Goal: Book appointment/travel/reservation

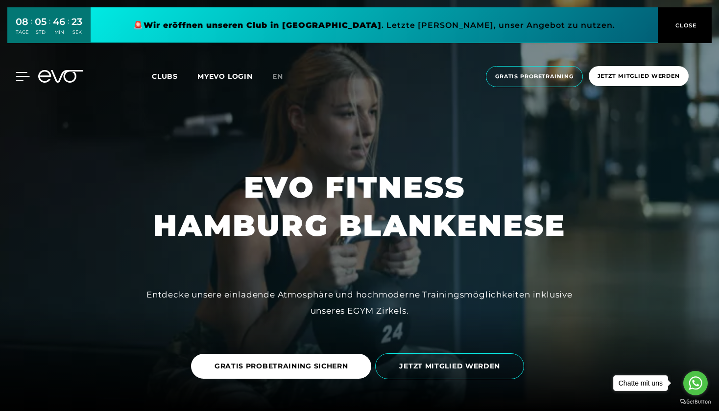
click at [23, 73] on icon at bounding box center [23, 76] width 14 height 9
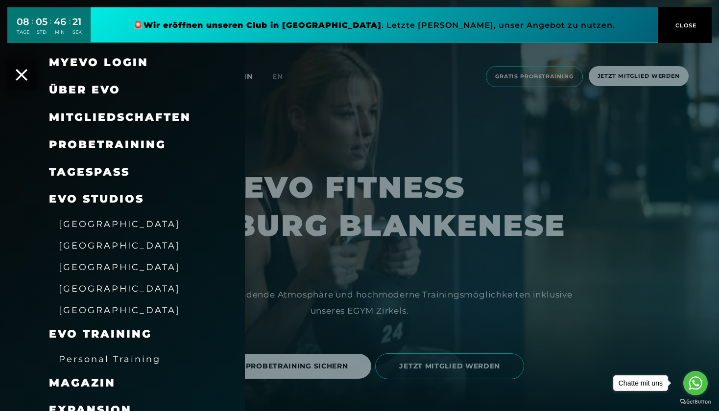
click at [103, 263] on span "[GEOGRAPHIC_DATA]" at bounding box center [119, 267] width 121 height 10
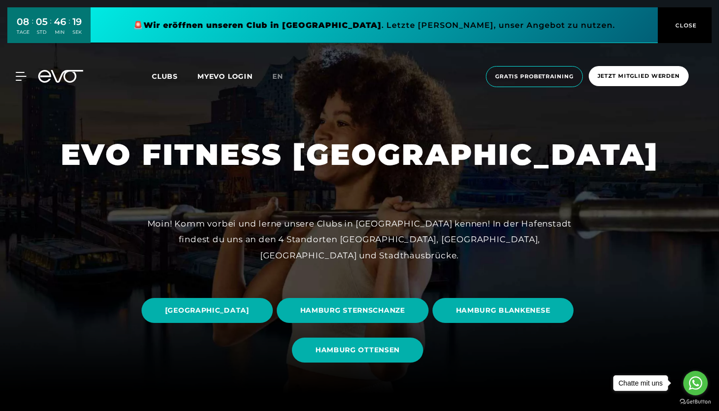
scroll to position [21, 0]
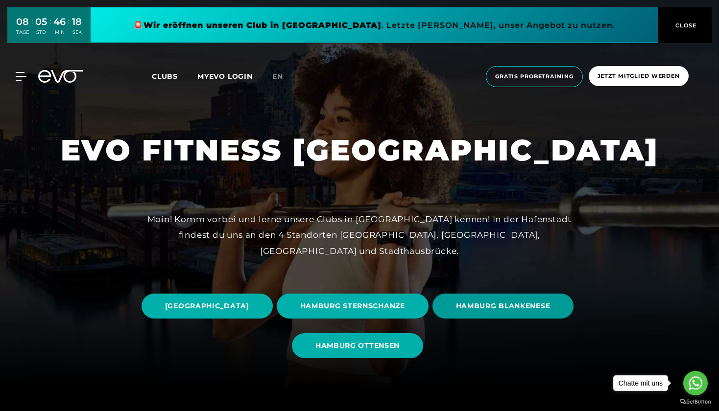
click at [353, 311] on span "HAMBURG BLANKENESE" at bounding box center [503, 306] width 95 height 10
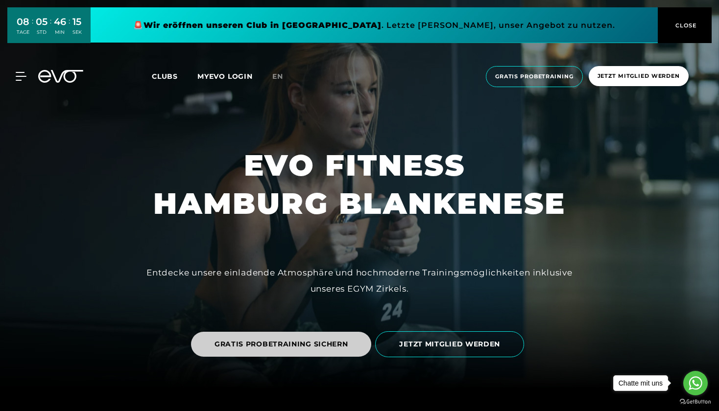
scroll to position [18, 0]
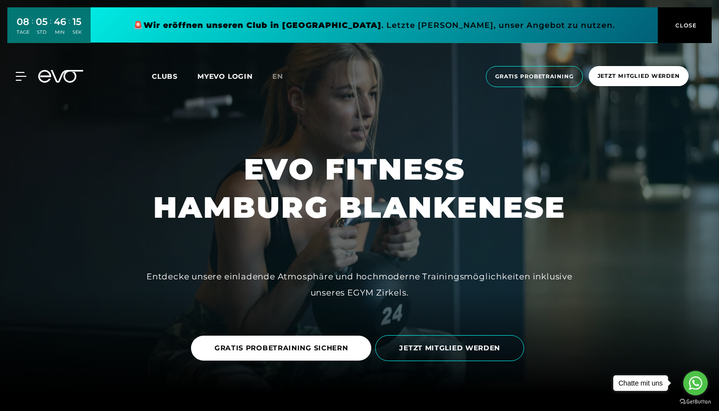
click at [353, 363] on link "JETZT MITGLIED WERDEN" at bounding box center [451, 348] width 153 height 41
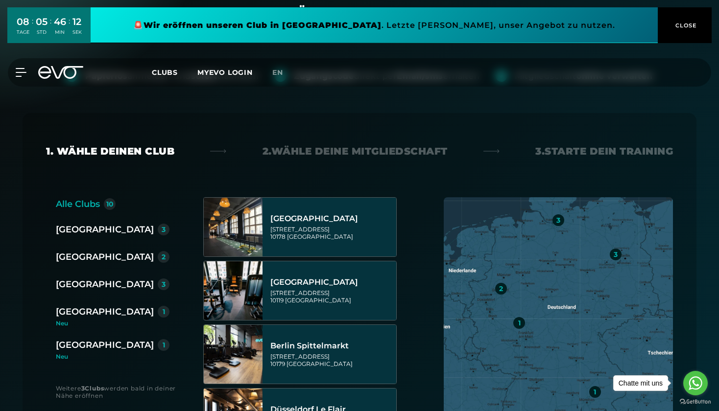
scroll to position [114, 0]
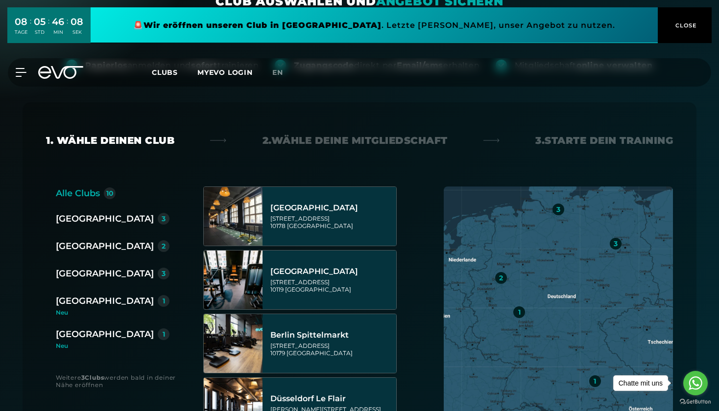
click at [76, 275] on div "[GEOGRAPHIC_DATA]" at bounding box center [105, 274] width 98 height 14
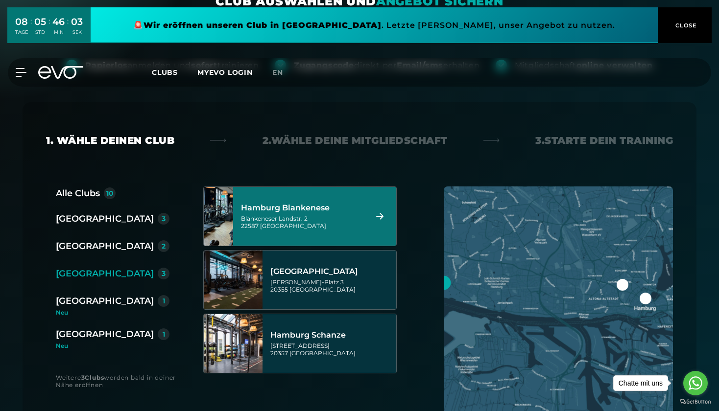
click at [320, 221] on div "Blankeneser Landstr. 2 22587 [GEOGRAPHIC_DATA]" at bounding box center [302, 222] width 123 height 15
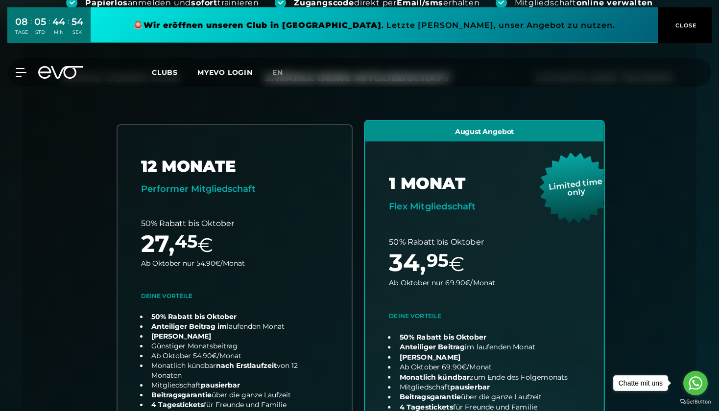
scroll to position [199, 0]
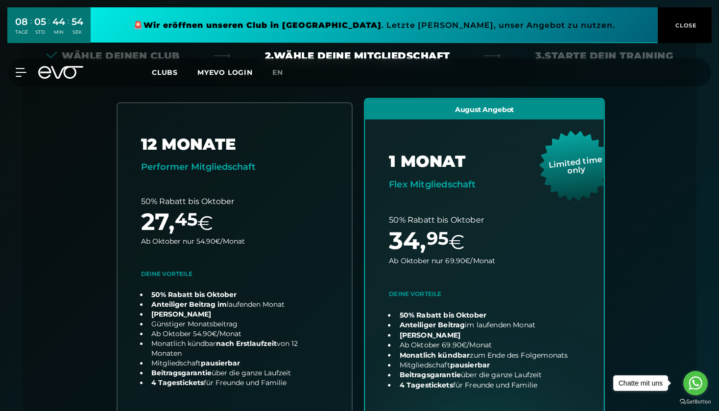
click at [353, 170] on link "choose plan" at bounding box center [484, 291] width 239 height 385
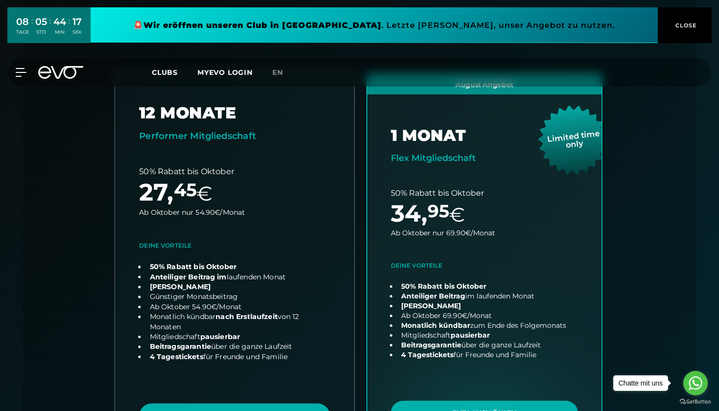
scroll to position [236, 0]
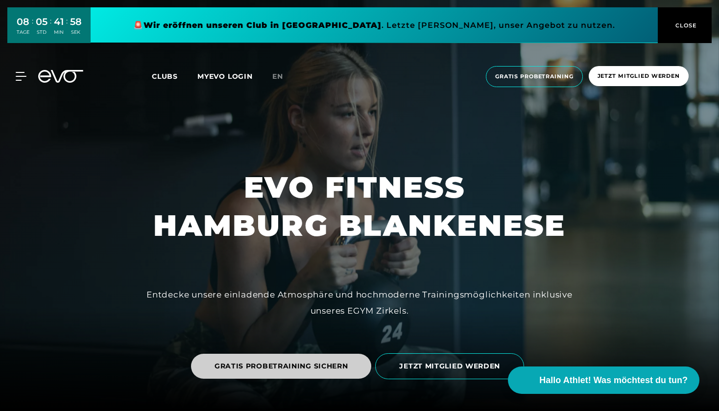
click at [333, 369] on span "GRATIS PROBETRAINING SICHERN" at bounding box center [281, 366] width 134 height 10
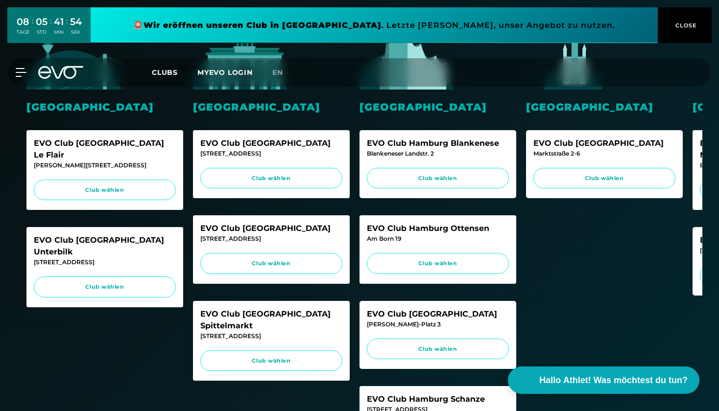
scroll to position [259, 0]
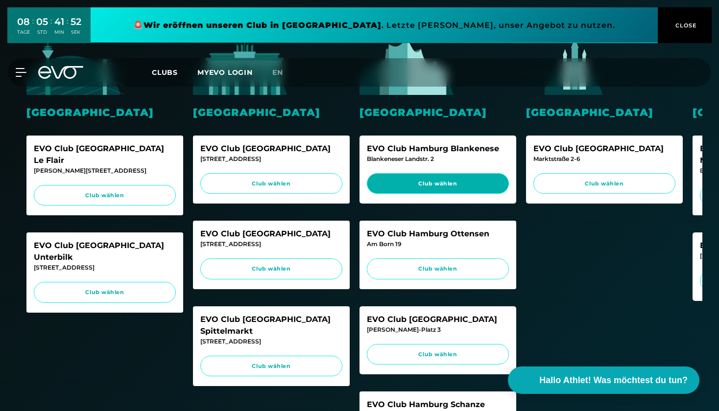
click at [423, 177] on span "Club wählen" at bounding box center [438, 183] width 142 height 21
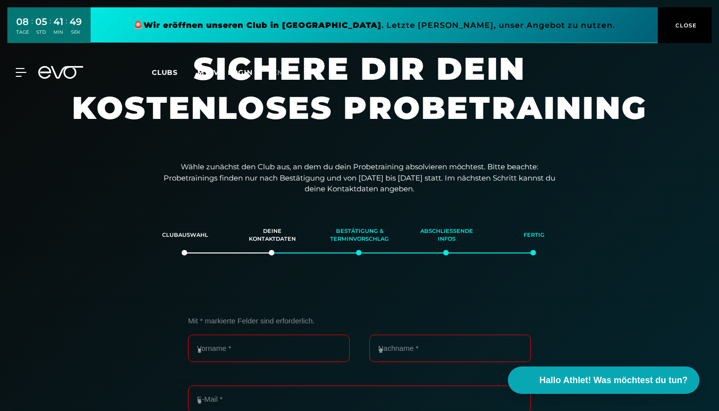
scroll to position [0, 0]
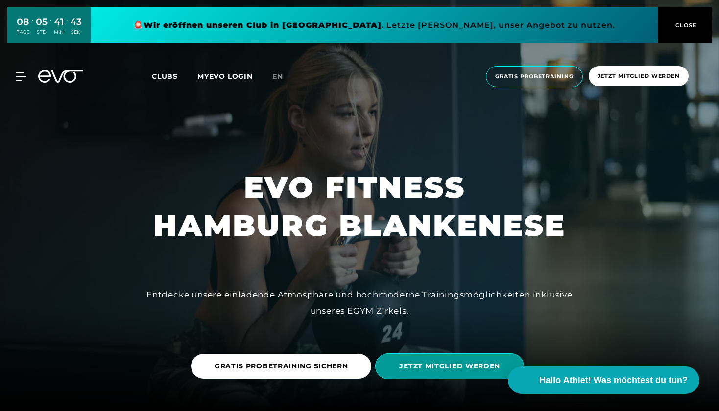
click at [457, 368] on span "JETZT MITGLIED WERDEN" at bounding box center [449, 366] width 101 height 10
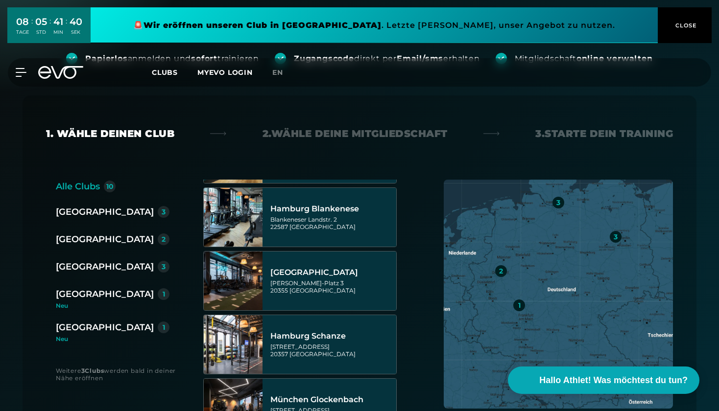
scroll to position [125, 0]
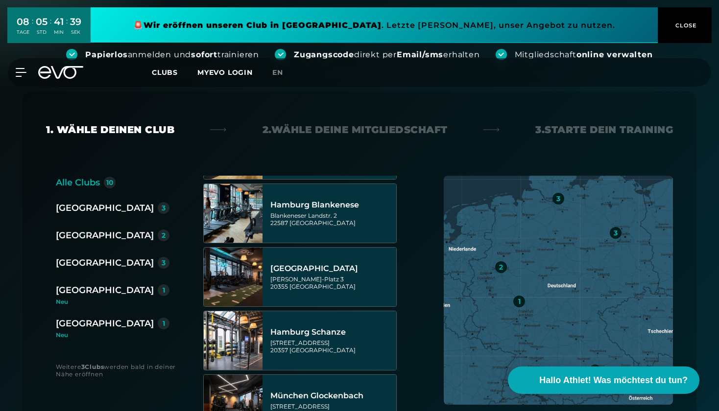
click at [91, 259] on div "[GEOGRAPHIC_DATA]" at bounding box center [105, 263] width 98 height 14
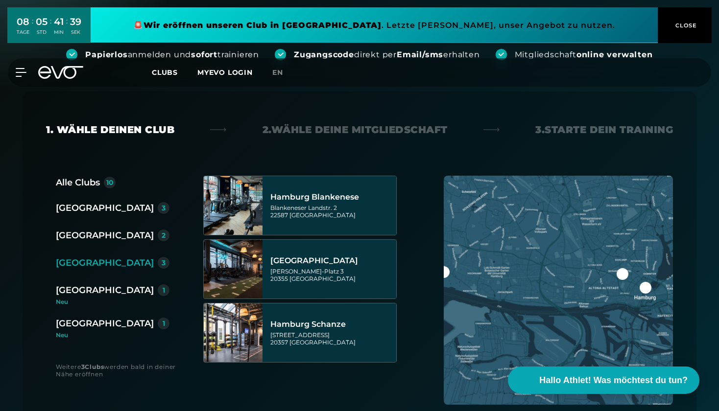
scroll to position [0, 0]
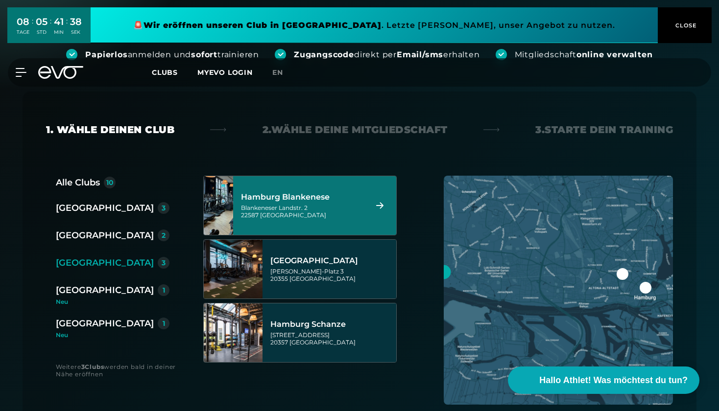
click at [317, 213] on div "Blankeneser Landstr. 2 22587 [GEOGRAPHIC_DATA]" at bounding box center [302, 211] width 123 height 15
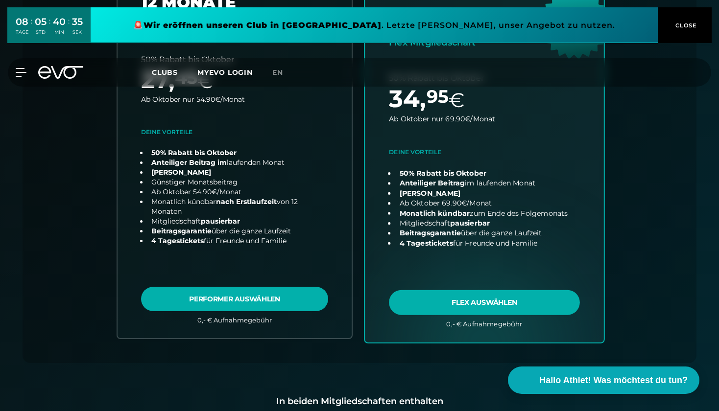
scroll to position [341, 0]
click at [515, 297] on link "choose plan" at bounding box center [484, 148] width 239 height 385
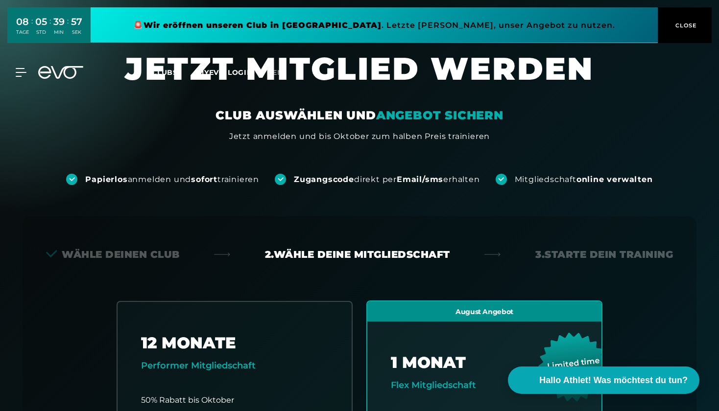
scroll to position [0, 0]
click at [25, 71] on icon at bounding box center [23, 72] width 14 height 9
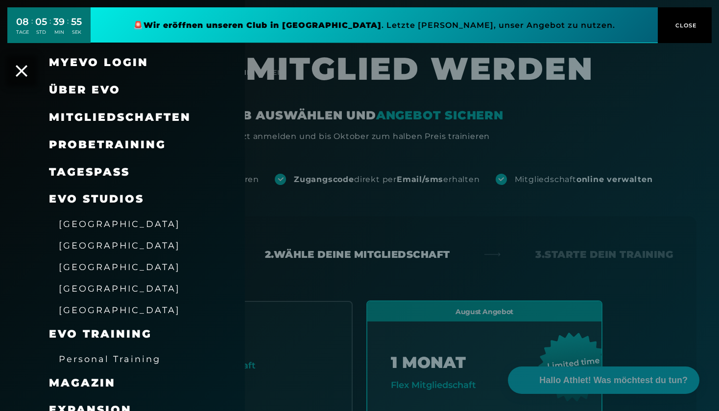
click at [83, 264] on span "[GEOGRAPHIC_DATA]" at bounding box center [119, 267] width 121 height 10
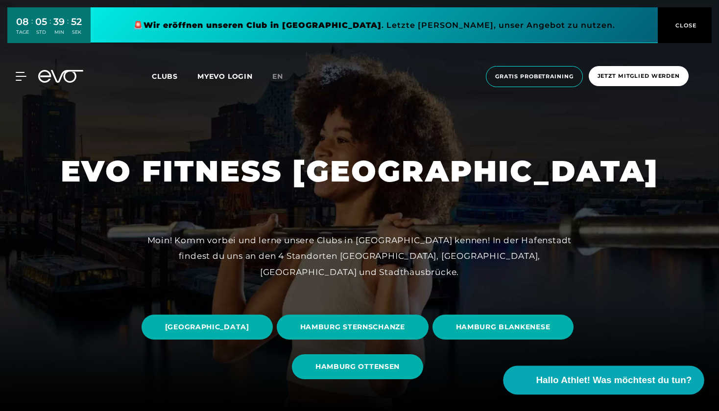
click at [575, 380] on span "Hallo Athlet! Was möchtest du tun?" at bounding box center [614, 381] width 156 height 14
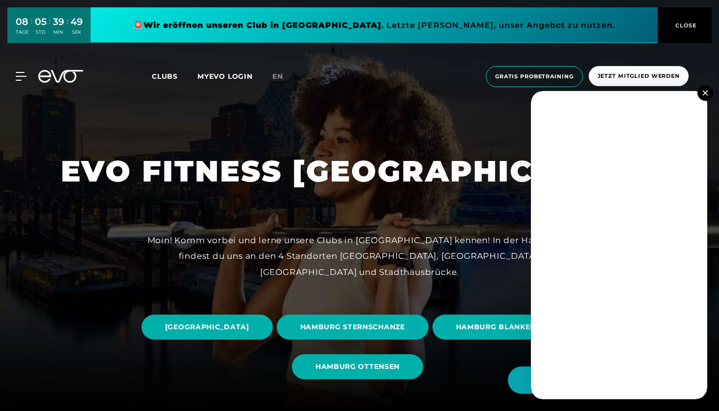
click at [514, 255] on div "Moin! Komm vorbei und lerne unsere Clubs in [GEOGRAPHIC_DATA] kennen! In der Ha…" at bounding box center [359, 257] width 441 height 48
click at [706, 90] on button at bounding box center [705, 93] width 16 height 16
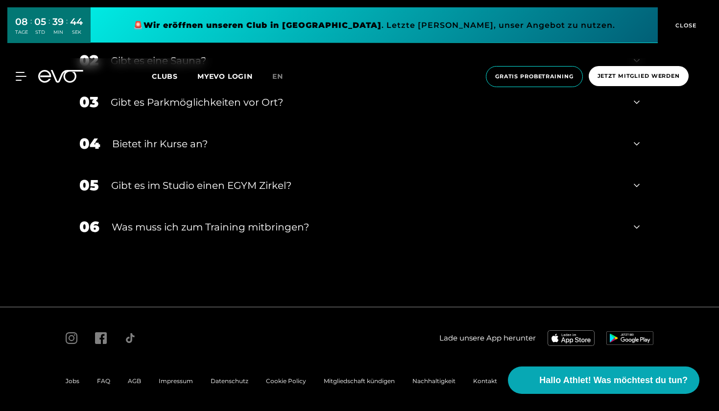
scroll to position [3260, 0]
click at [484, 380] on span "Kontakt" at bounding box center [485, 381] width 24 height 7
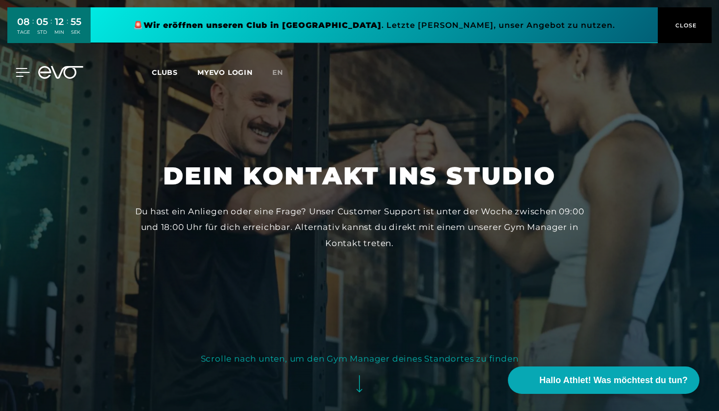
click at [21, 71] on icon at bounding box center [23, 72] width 14 height 9
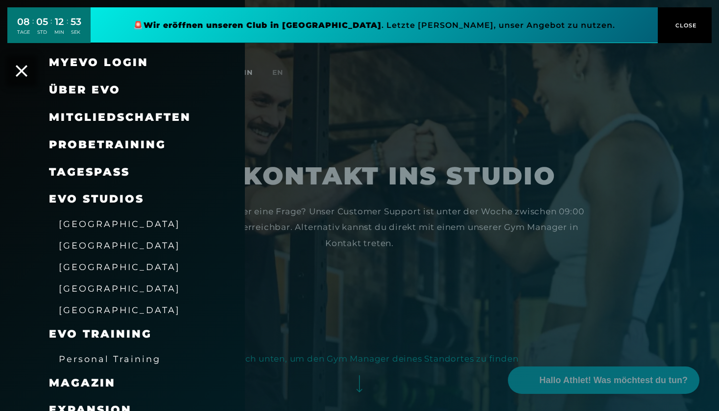
click at [90, 262] on span "[GEOGRAPHIC_DATA]" at bounding box center [119, 267] width 121 height 10
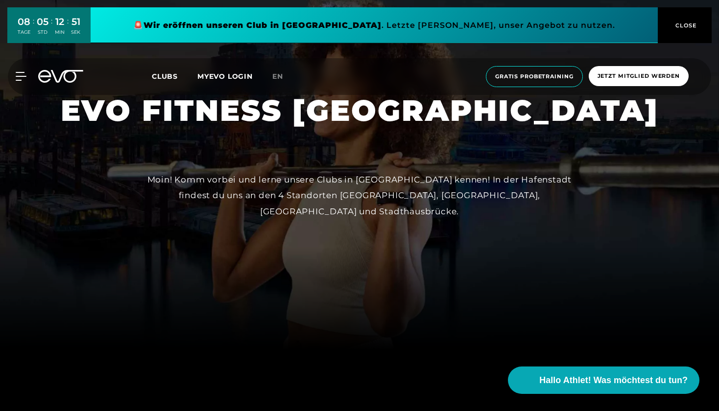
scroll to position [63, 0]
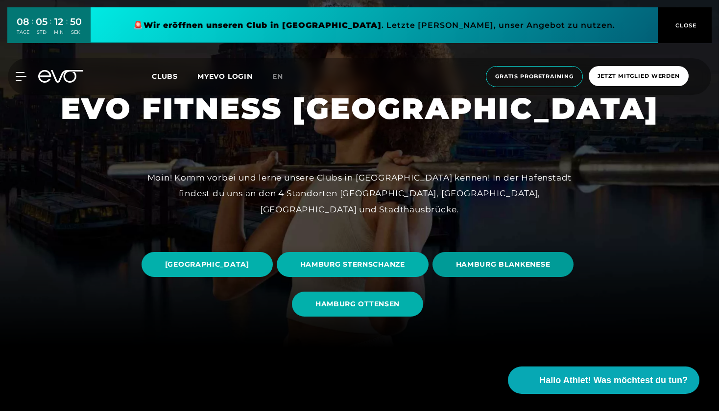
click at [432, 277] on span "HAMBURG BLANKENESE" at bounding box center [503, 264] width 142 height 25
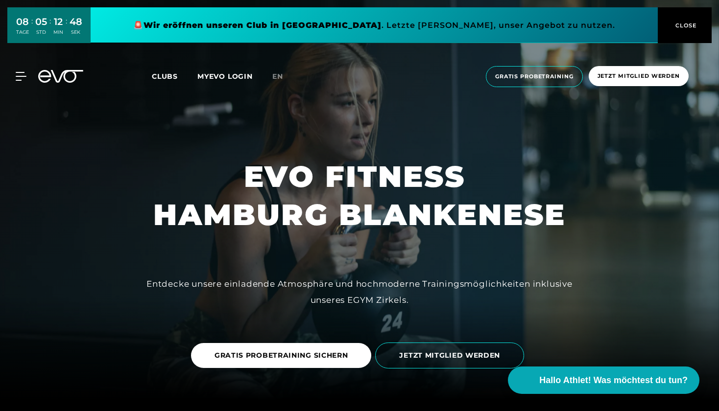
scroll to position [37, 0]
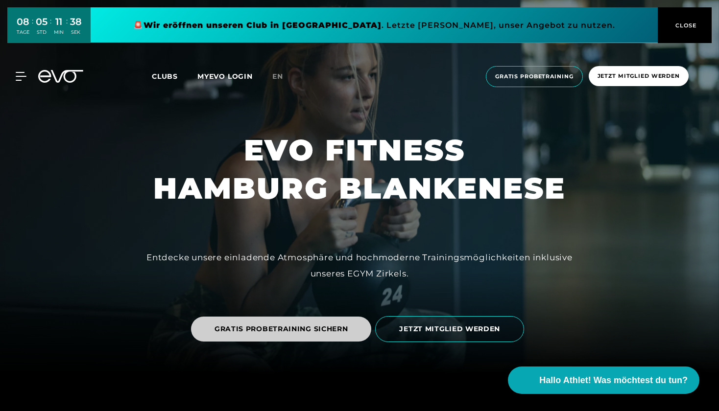
click at [331, 327] on span "GRATIS PROBETRAINING SICHERN" at bounding box center [281, 329] width 134 height 10
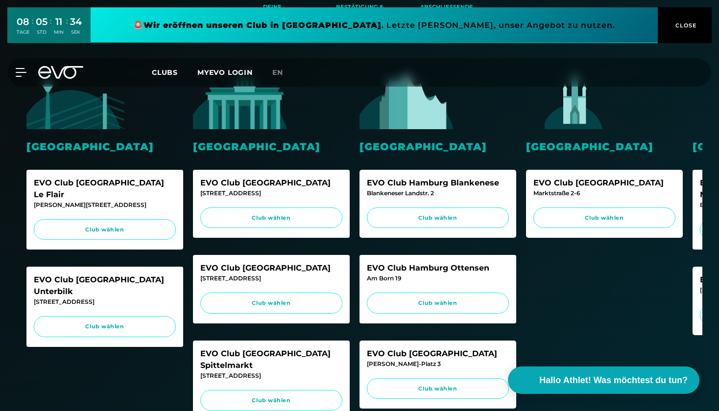
scroll to position [226, 0]
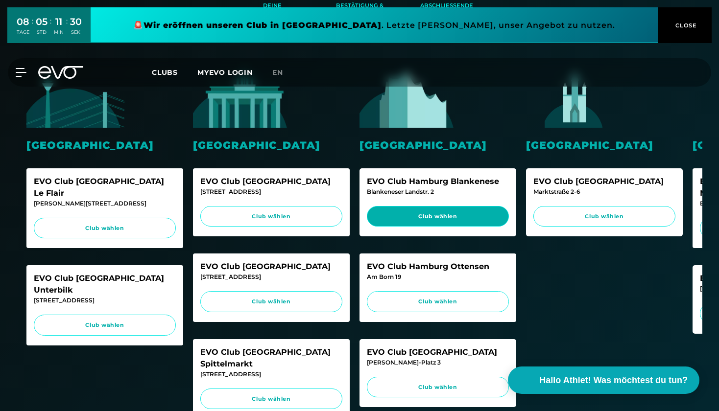
click at [405, 218] on span "Club wählen" at bounding box center [437, 217] width 123 height 8
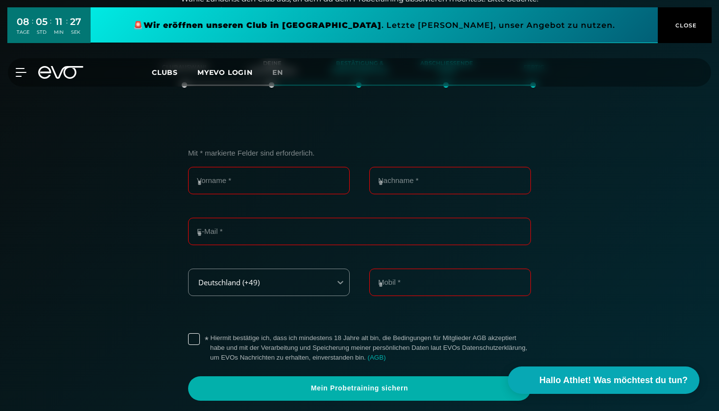
scroll to position [167, 0]
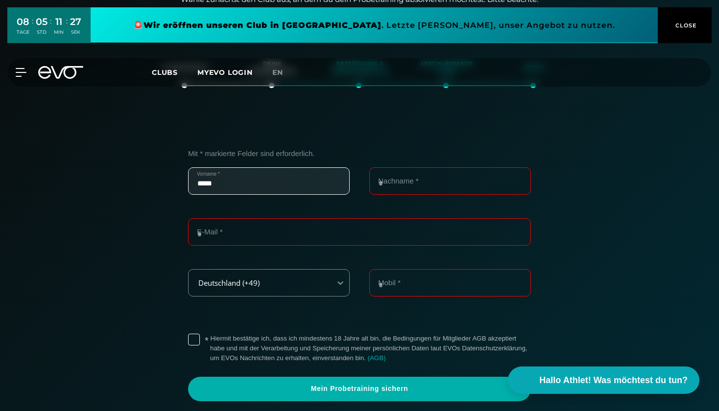
type input "*****"
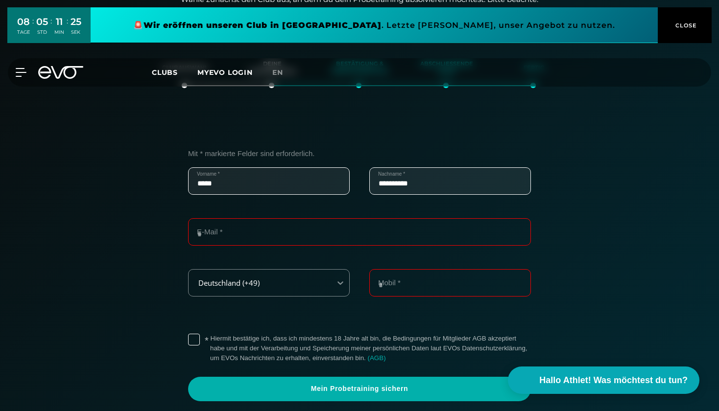
type input "**********"
click at [576, 279] on div "**********" at bounding box center [360, 280] width 676 height 311
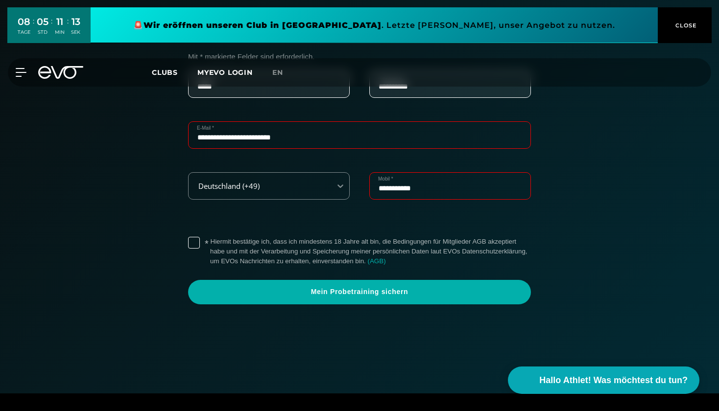
scroll to position [276, 0]
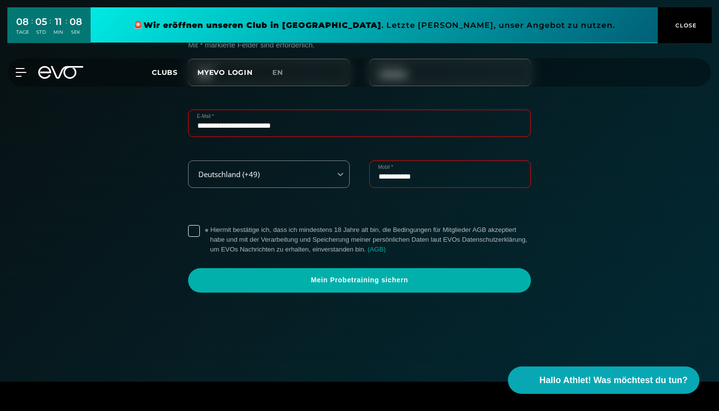
click at [210, 230] on label "* Hiermit bestätige ich, dass ich mindestens 18 Jahre alt bin, die Bedingungen …" at bounding box center [370, 239] width 321 height 29
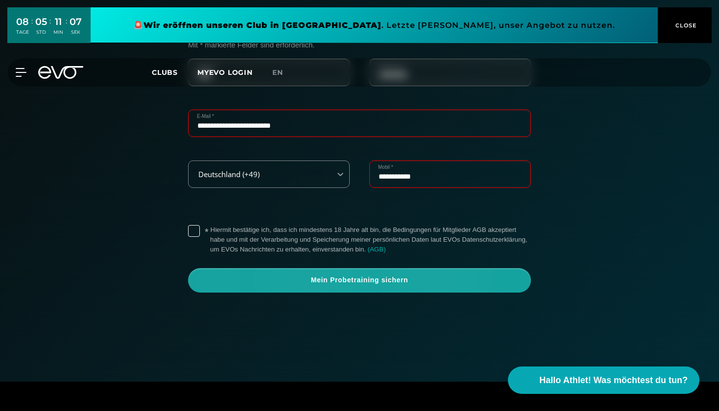
click at [258, 276] on span "Mein Probetraining sichern" at bounding box center [360, 281] width 296 height 10
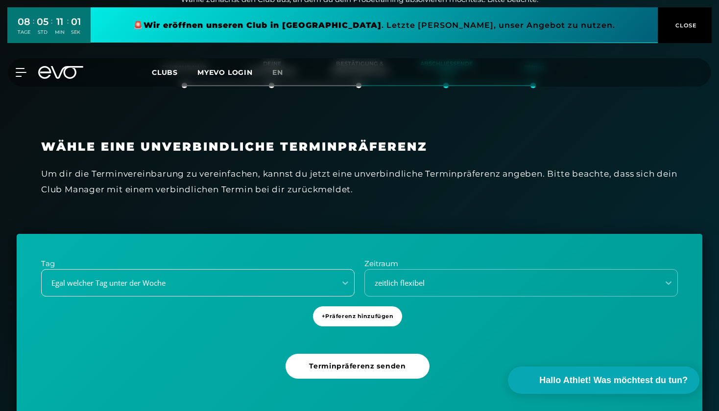
click at [219, 277] on div "Egal welcher Tag unter der Woche" at bounding box center [189, 283] width 294 height 13
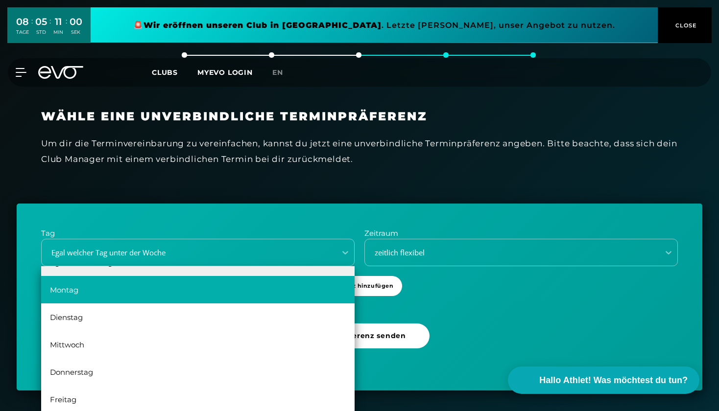
scroll to position [18, 0]
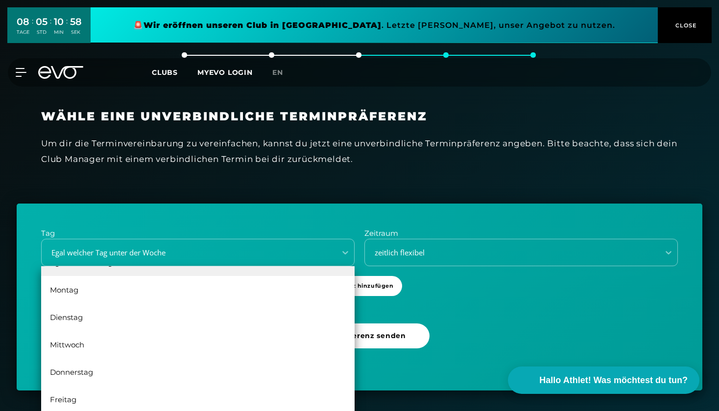
click at [25, 336] on div "Tag Mittwoch, 4 of 6. 6 results available. Use Up and Down to choose options, p…" at bounding box center [360, 297] width 686 height 187
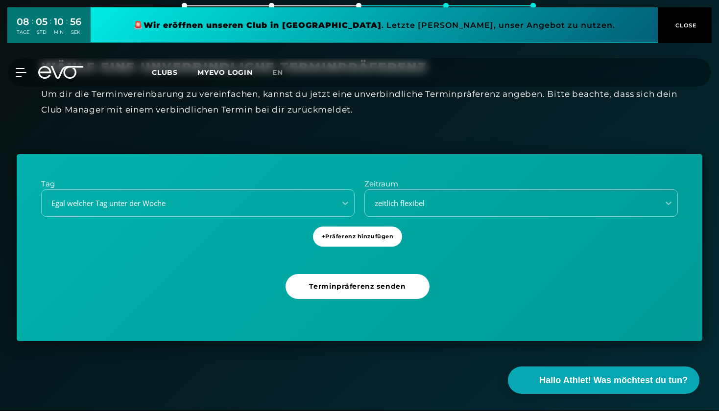
scroll to position [253, 0]
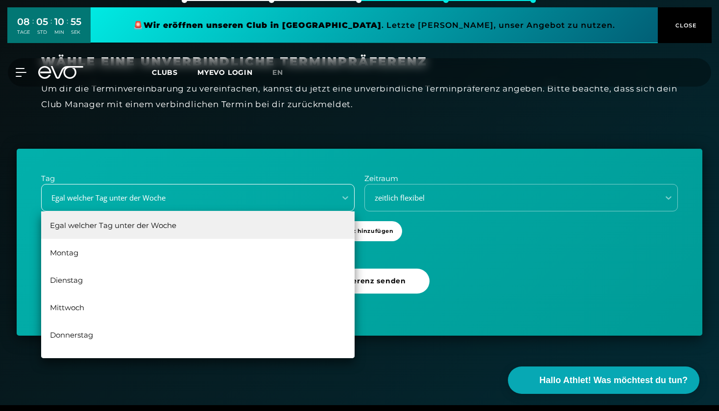
click at [222, 200] on div "Egal welcher Tag unter der Woche" at bounding box center [186, 197] width 286 height 11
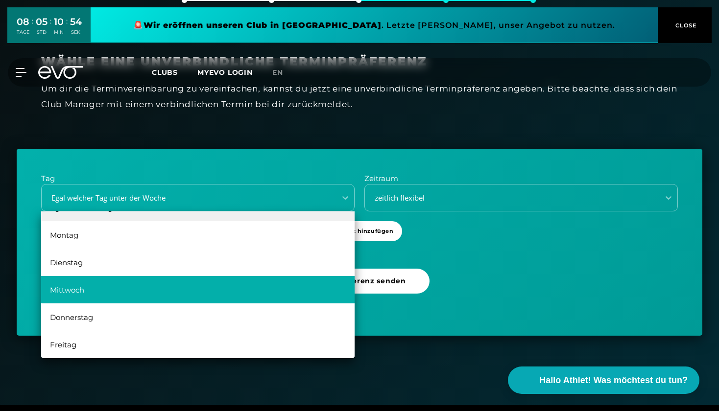
scroll to position [18, 0]
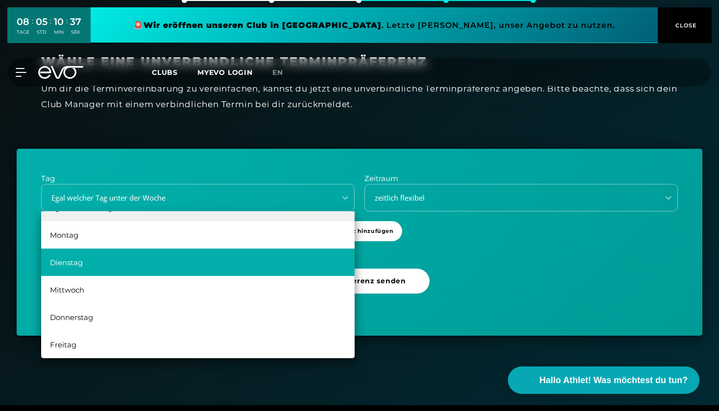
click at [138, 265] on div "Dienstag" at bounding box center [197, 262] width 313 height 27
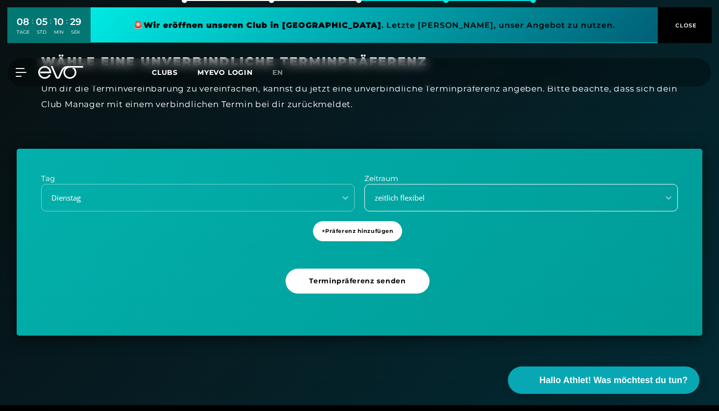
click at [459, 195] on div "zeitlich flexibel" at bounding box center [509, 197] width 286 height 11
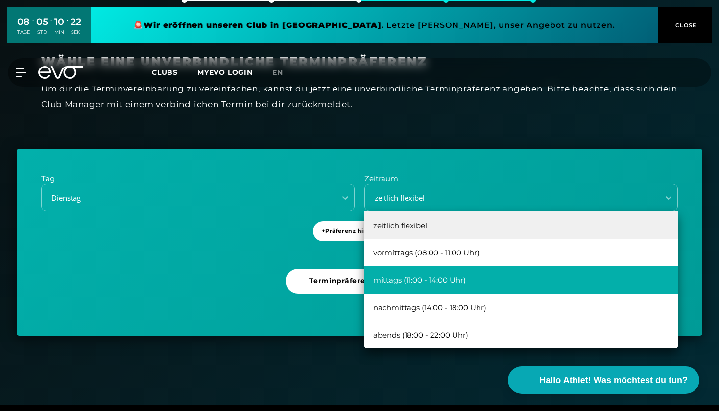
click at [438, 273] on div "mittags (11:00 - 14:00 Uhr)" at bounding box center [520, 279] width 313 height 27
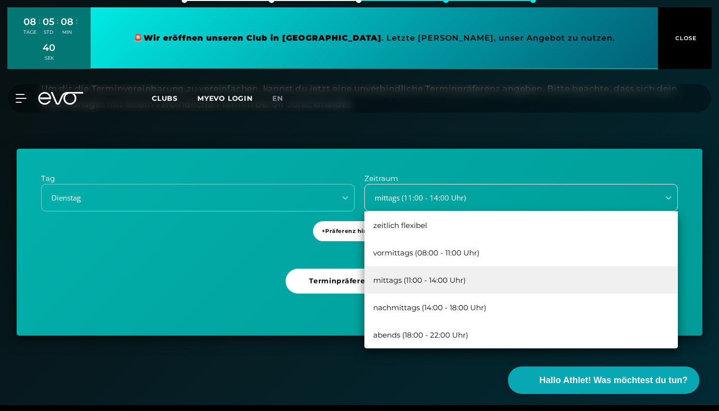
click at [459, 197] on div "mittags (11:00 - 14:00 Uhr)" at bounding box center [509, 197] width 286 height 11
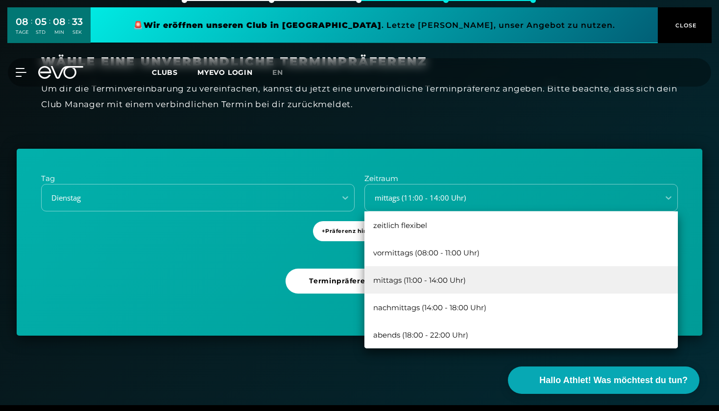
click at [262, 229] on div "Tag Dienstag Zeitraum option mittags (11:00 - 14:00 Uhr), selected. zeitlich fl…" at bounding box center [360, 242] width 686 height 187
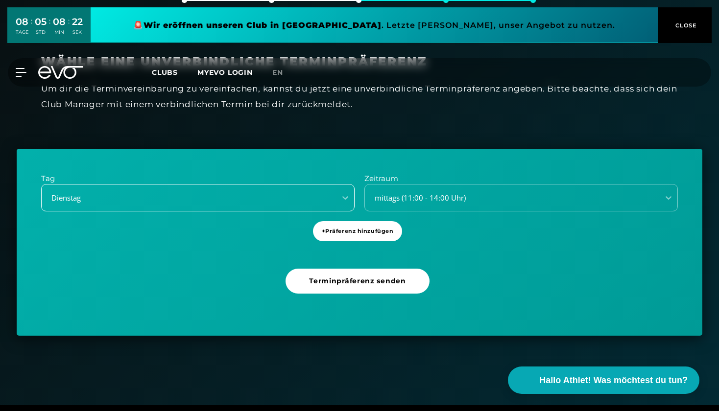
click at [208, 194] on div "Dienstag" at bounding box center [186, 197] width 286 height 11
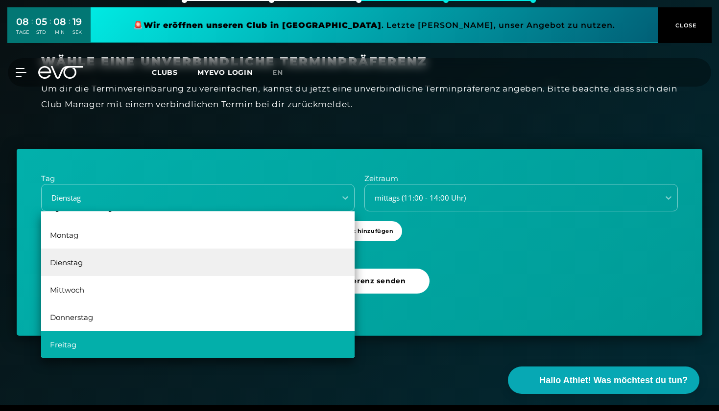
click at [100, 342] on div "Freitag" at bounding box center [197, 344] width 313 height 27
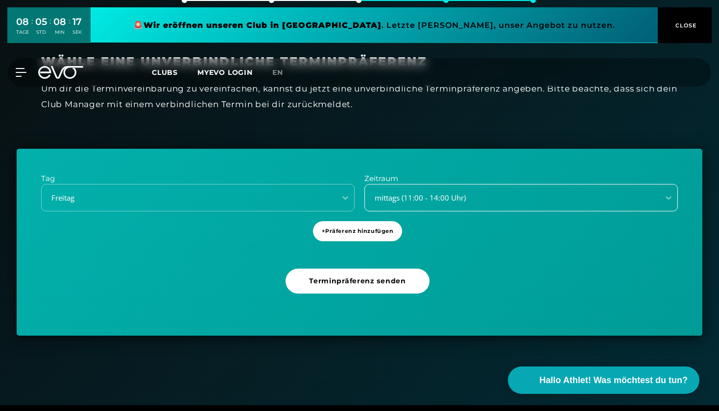
click at [417, 193] on div "mittags (11:00 - 14:00 Uhr)" at bounding box center [509, 197] width 286 height 11
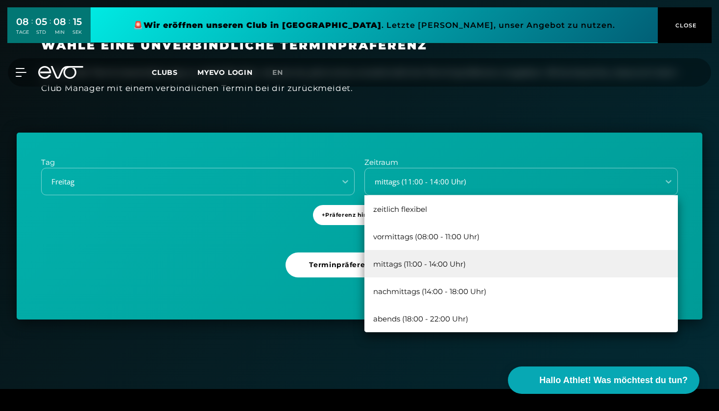
scroll to position [281, 0]
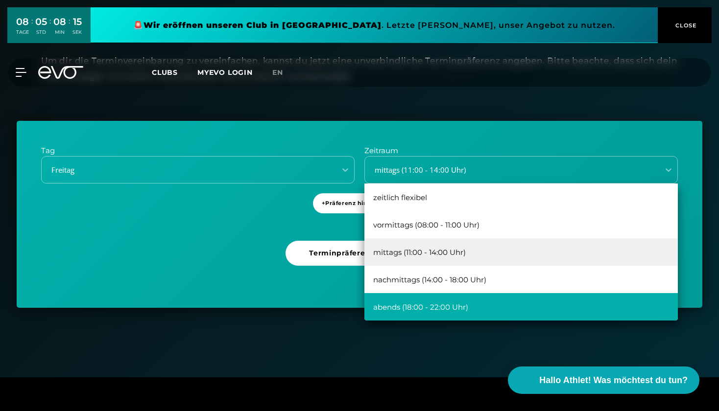
click at [419, 297] on div "abends (18:00 - 22:00 Uhr)" at bounding box center [520, 306] width 313 height 27
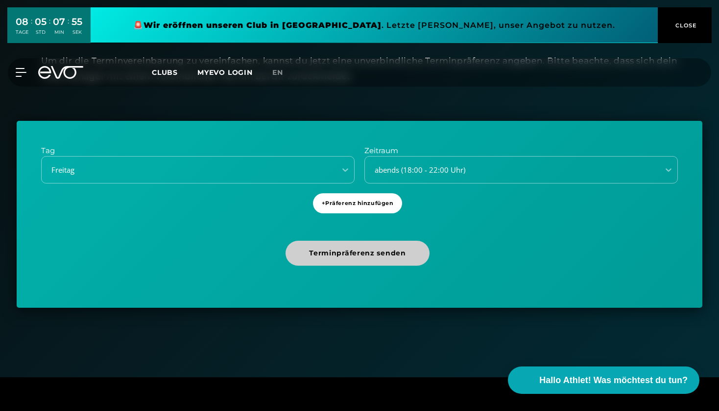
click at [384, 248] on span "Terminpräferenz senden" at bounding box center [357, 253] width 96 height 10
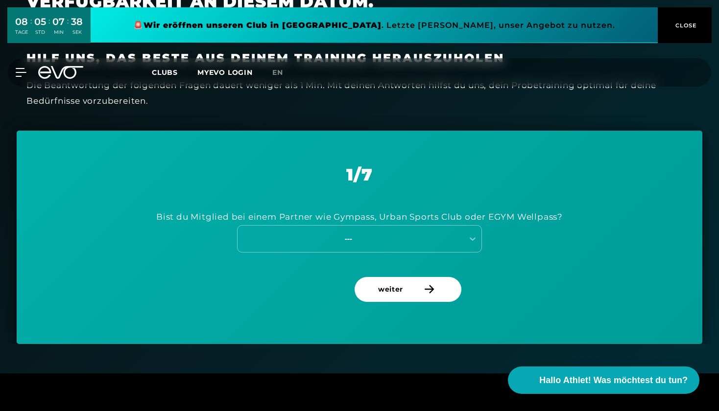
scroll to position [323, 0]
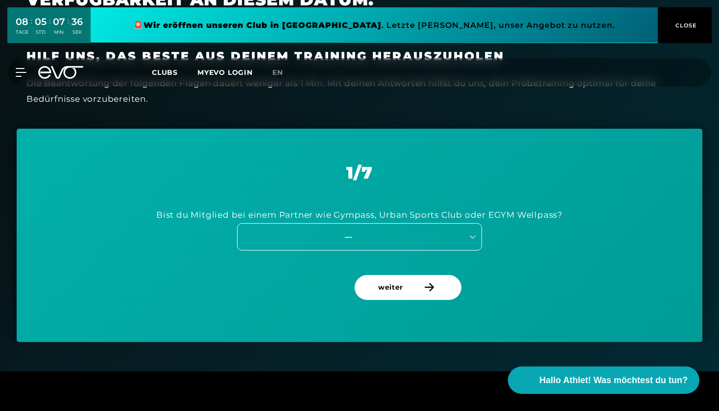
click at [374, 238] on div "---" at bounding box center [348, 236] width 220 height 11
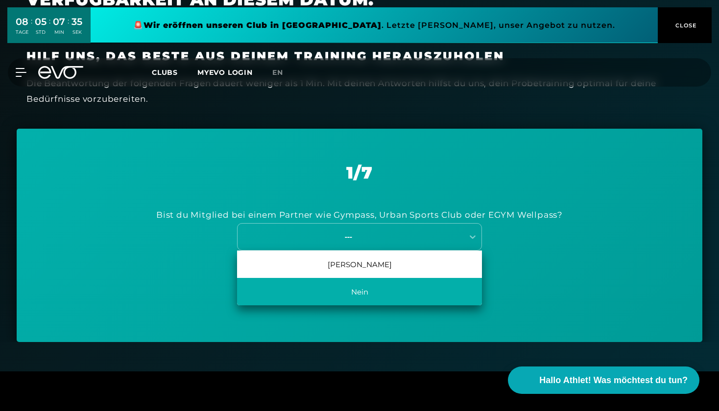
click at [357, 292] on div "Nein" at bounding box center [359, 291] width 245 height 27
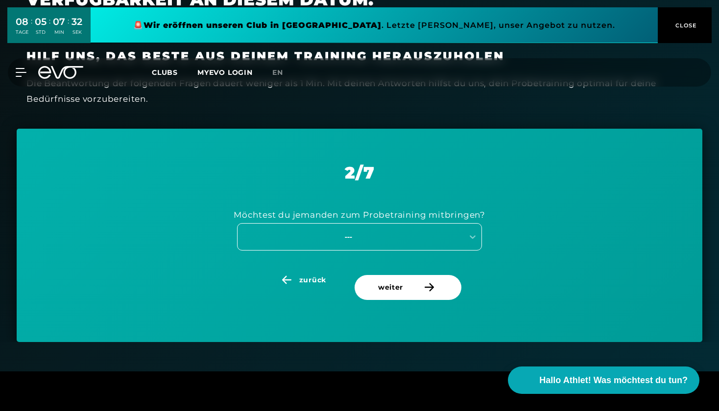
click at [381, 234] on div "---" at bounding box center [348, 236] width 220 height 11
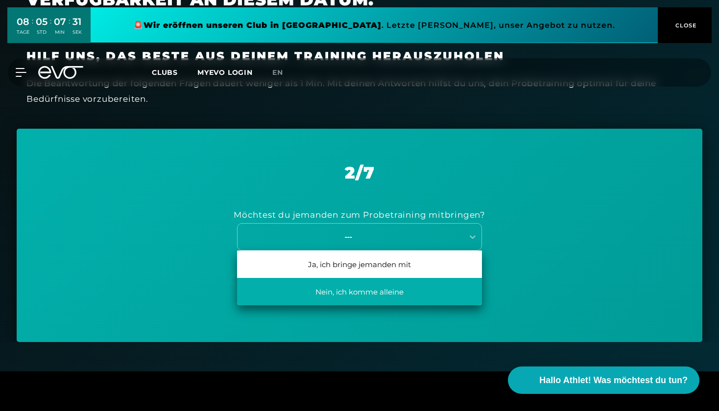
click at [340, 287] on div "Nein, ich komme alleine" at bounding box center [359, 291] width 245 height 27
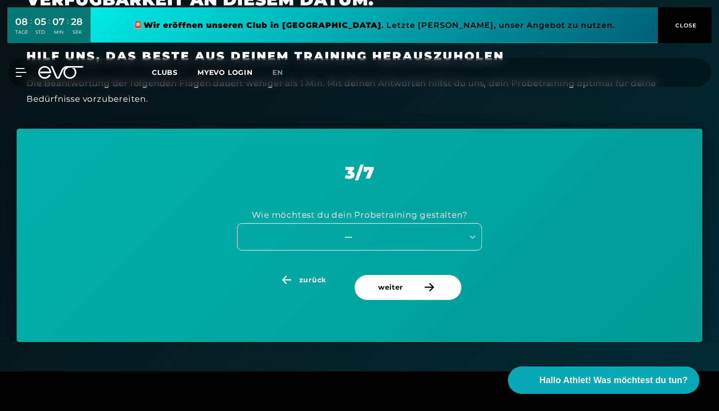
click at [358, 231] on div "---" at bounding box center [348, 236] width 220 height 11
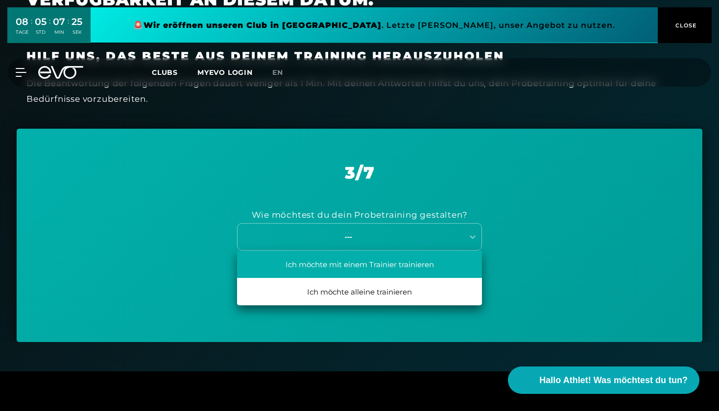
click at [345, 258] on div "Ich möchte mit einem Trainier trainieren" at bounding box center [359, 264] width 245 height 27
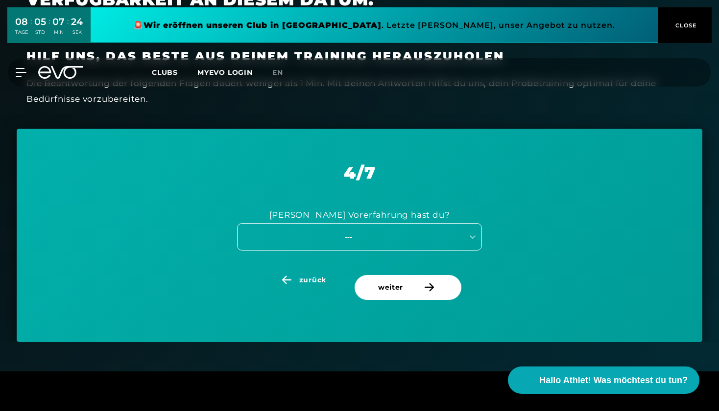
click at [355, 239] on div "---" at bounding box center [351, 236] width 226 height 13
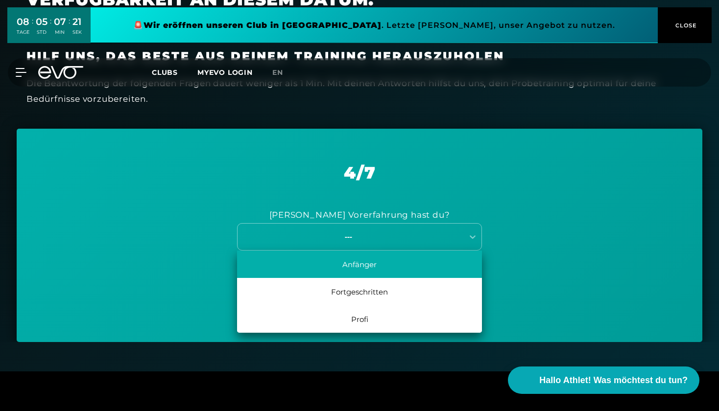
click at [366, 262] on div "Anfänger" at bounding box center [359, 264] width 245 height 27
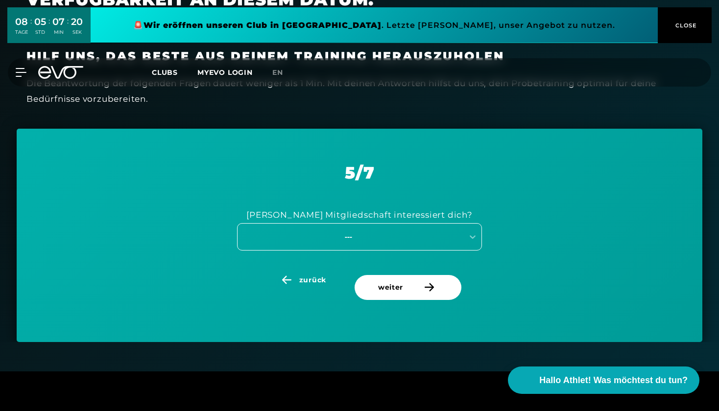
click at [379, 240] on div "---" at bounding box center [351, 236] width 226 height 13
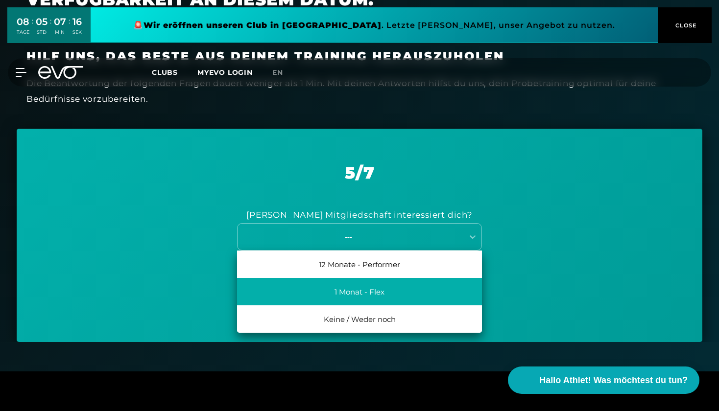
click at [366, 288] on div "1 Monat - Flex" at bounding box center [359, 291] width 245 height 27
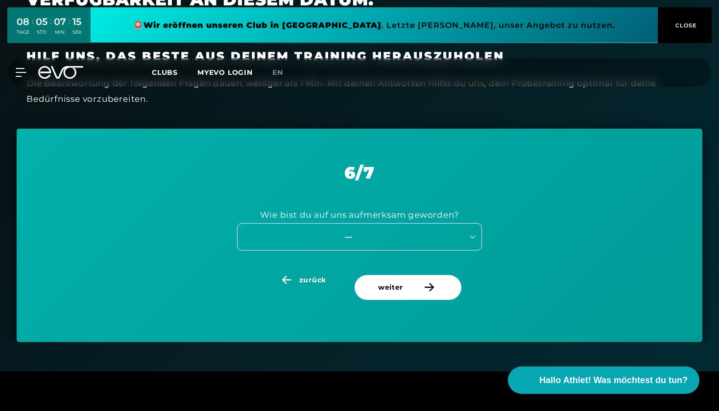
click at [375, 233] on div "---" at bounding box center [348, 236] width 220 height 11
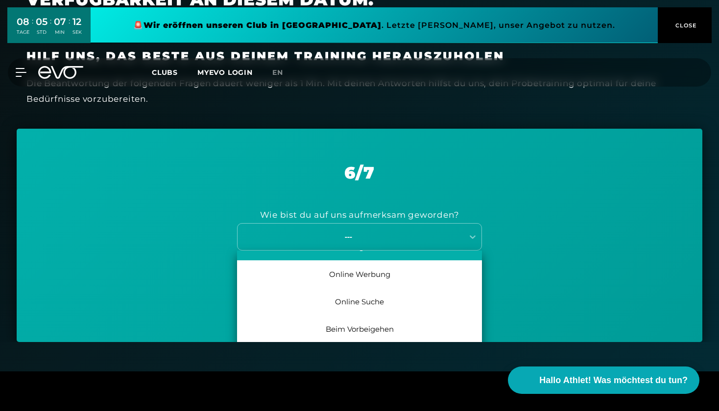
scroll to position [45, 0]
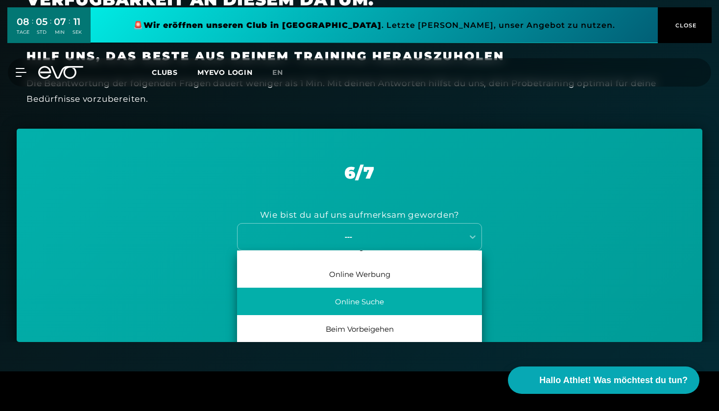
click at [357, 294] on div "Online Suche" at bounding box center [359, 301] width 245 height 27
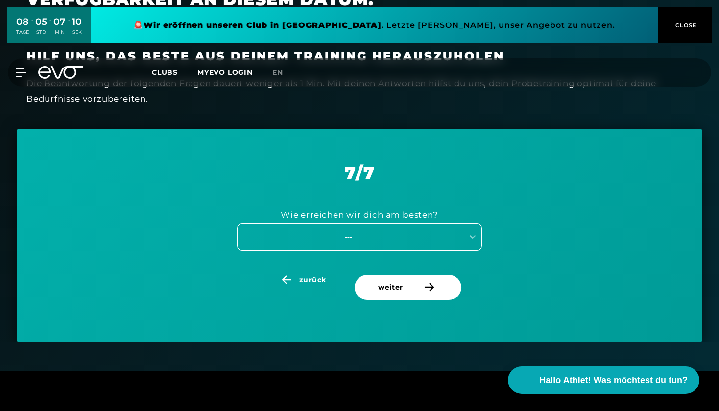
click at [377, 223] on div "---" at bounding box center [359, 236] width 245 height 27
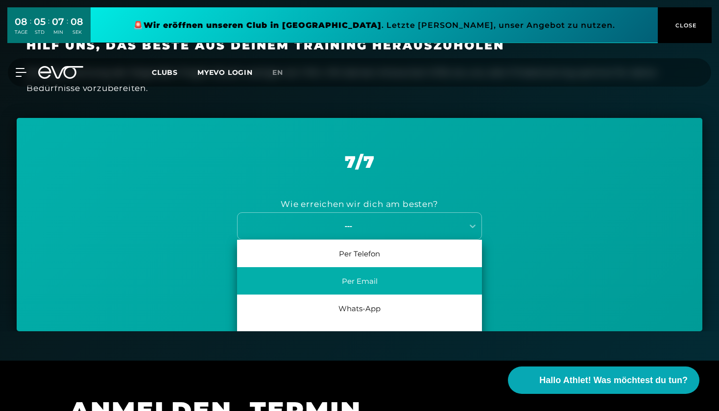
scroll to position [338, 0]
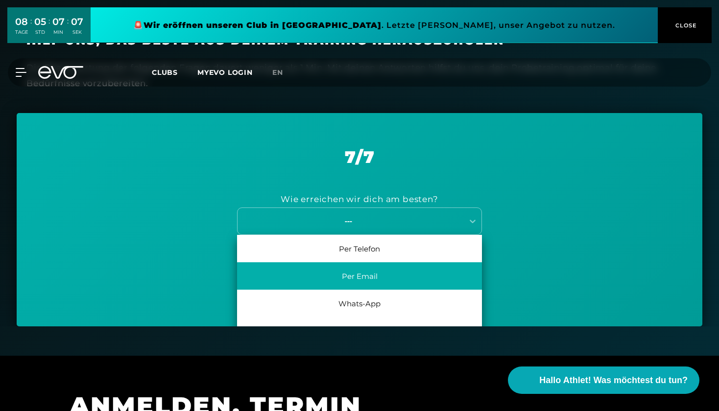
click at [374, 277] on div "Per Email" at bounding box center [359, 275] width 245 height 27
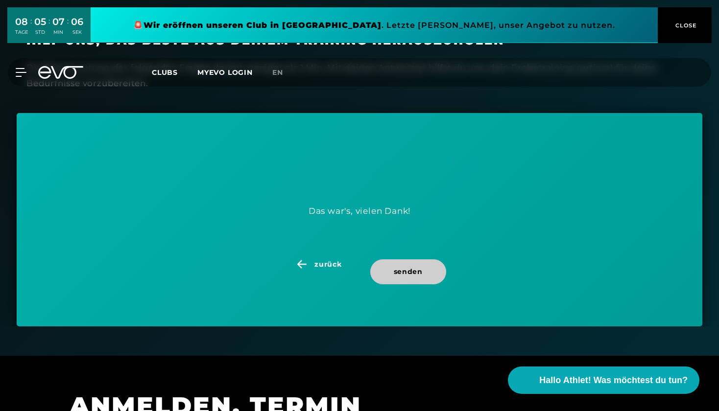
click at [389, 270] on span "senden" at bounding box center [408, 272] width 76 height 25
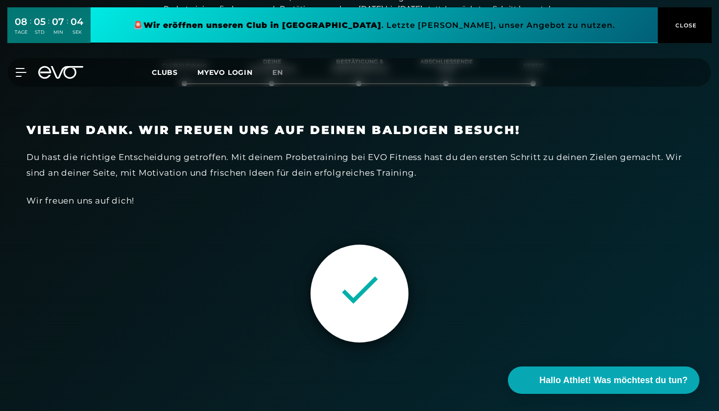
scroll to position [167, 0]
